Goal: Task Accomplishment & Management: Use online tool/utility

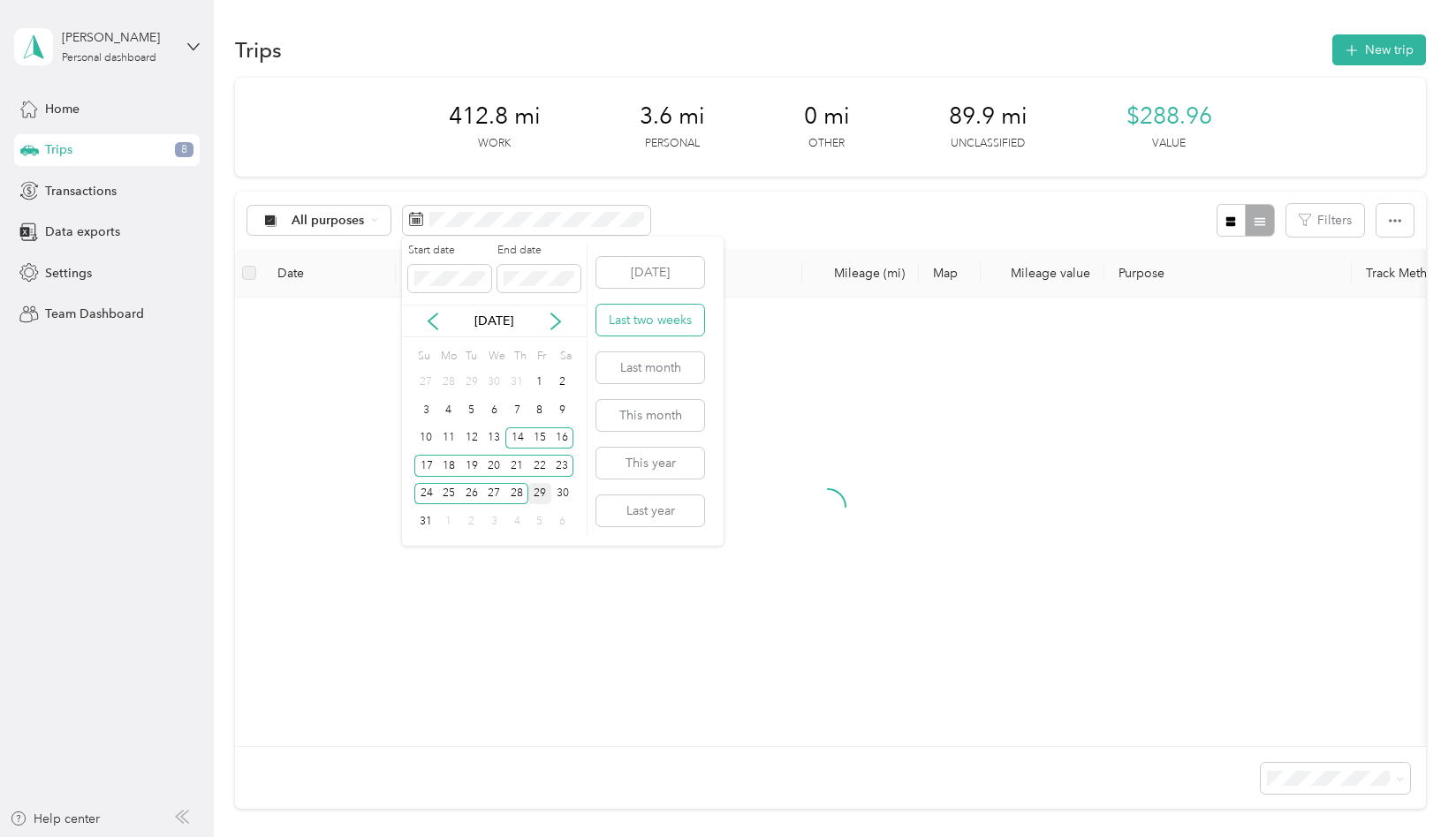
click at [667, 323] on button "Last two weeks" at bounding box center [650, 320] width 108 height 31
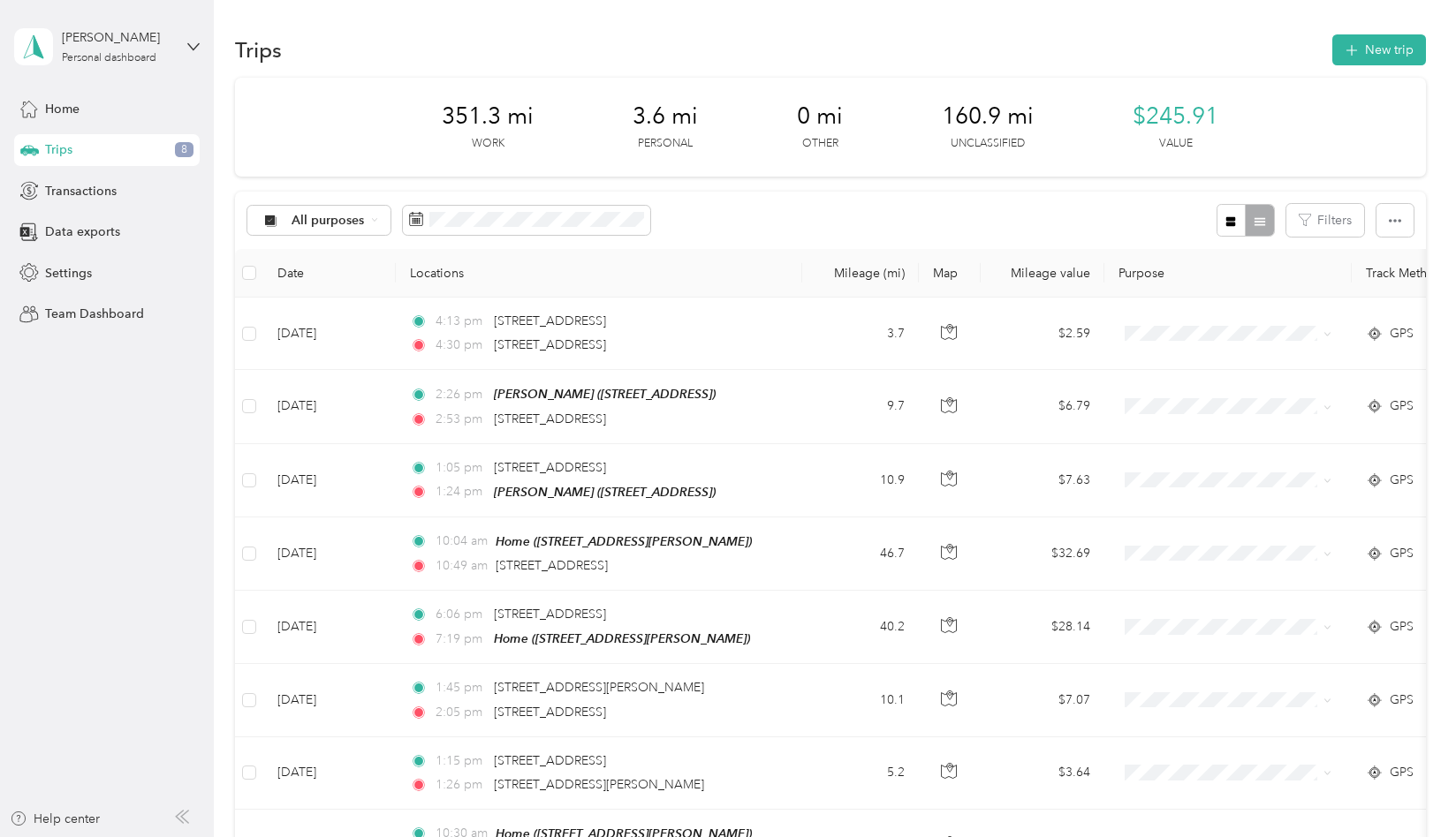
click at [614, 38] on div "Trips New trip" at bounding box center [829, 50] width 1190 height 37
